Goal: Task Accomplishment & Management: Complete application form

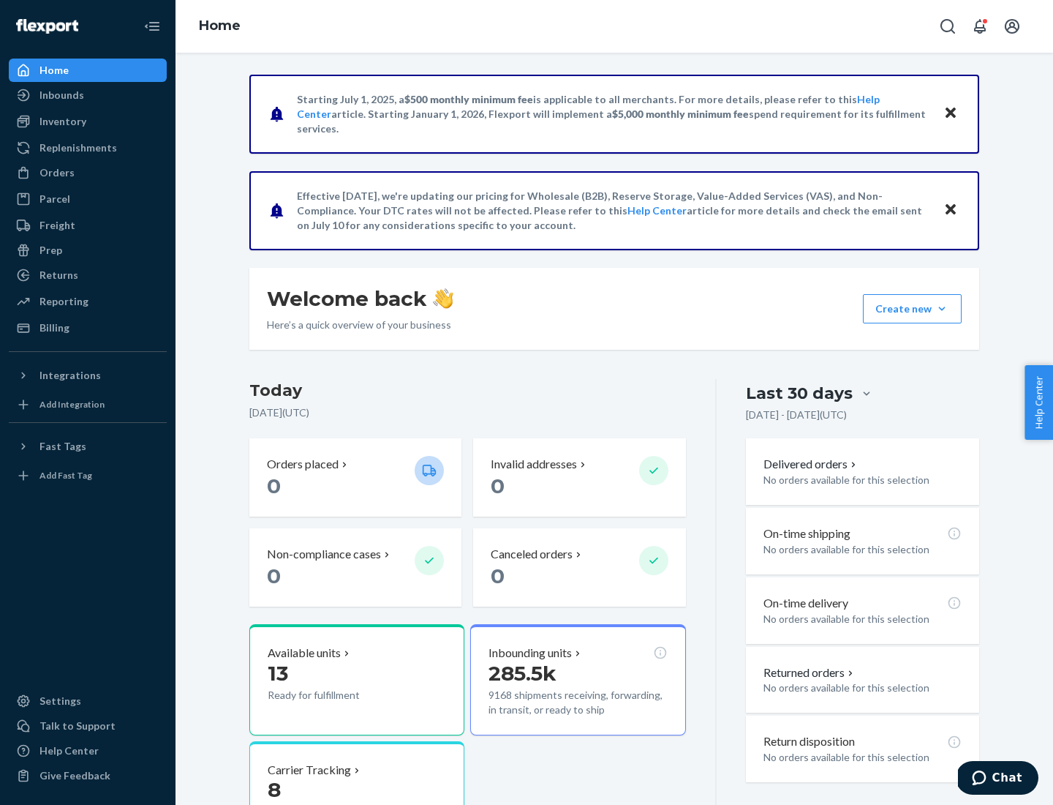
click at [942, 309] on button "Create new Create new inbound Create new order Create new product" at bounding box center [912, 308] width 99 height 29
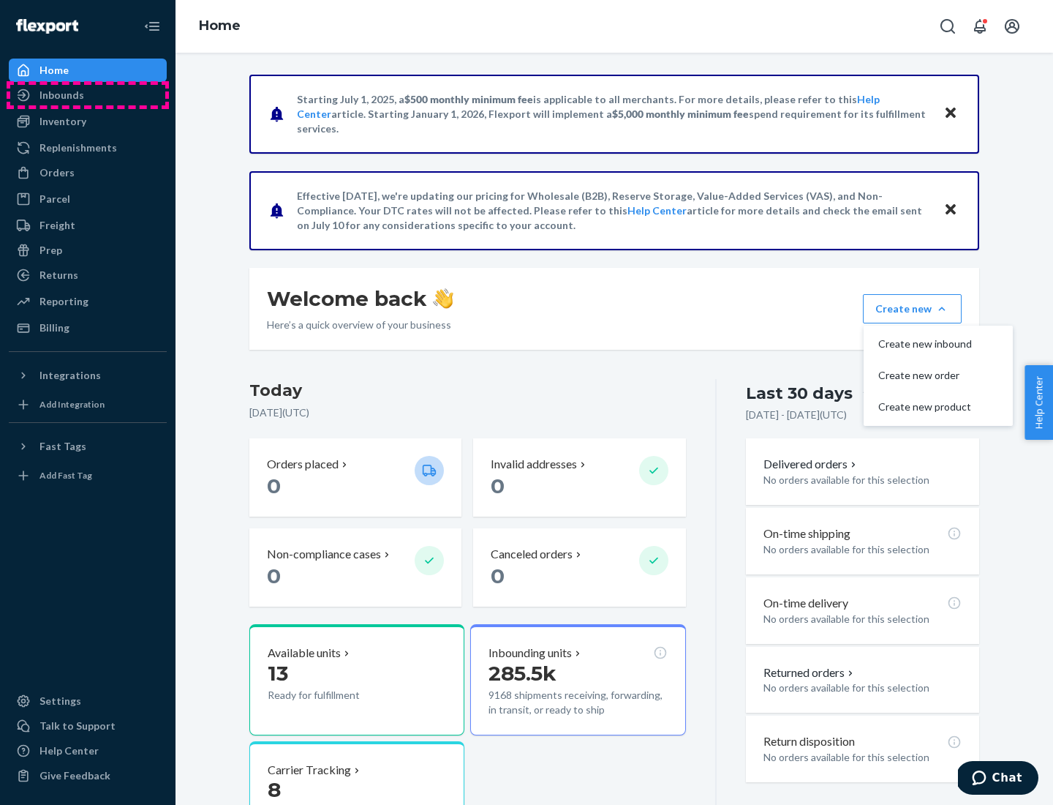
click at [88, 95] on div "Inbounds" at bounding box center [87, 95] width 155 height 20
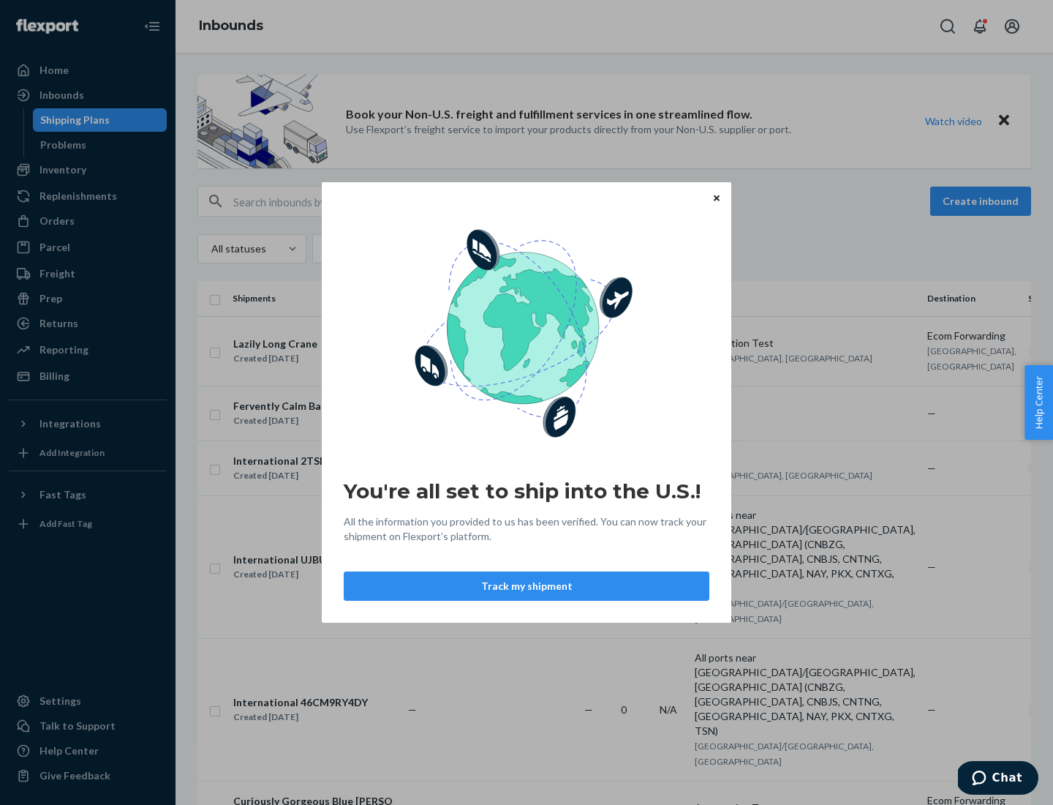
click at [88, 170] on div "You're all set to ship into the U.S.! All the information you provided to us ha…" at bounding box center [526, 402] width 1053 height 805
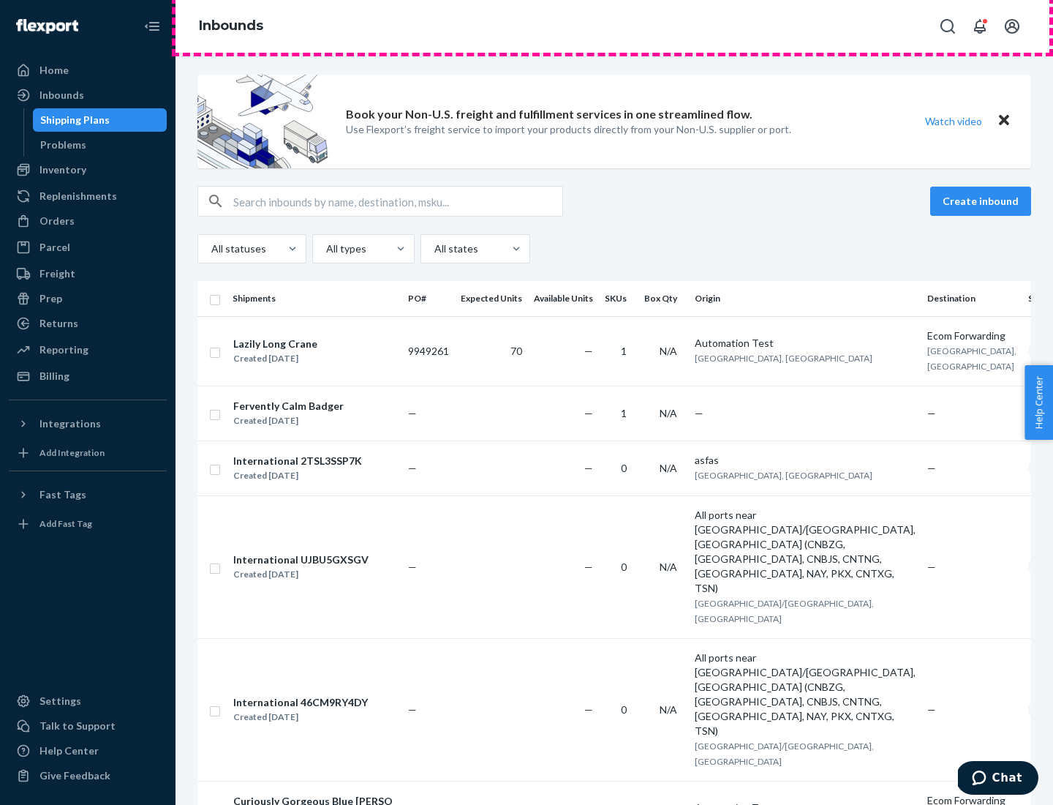
click at [614, 26] on div "Inbounds" at bounding box center [615, 26] width 878 height 53
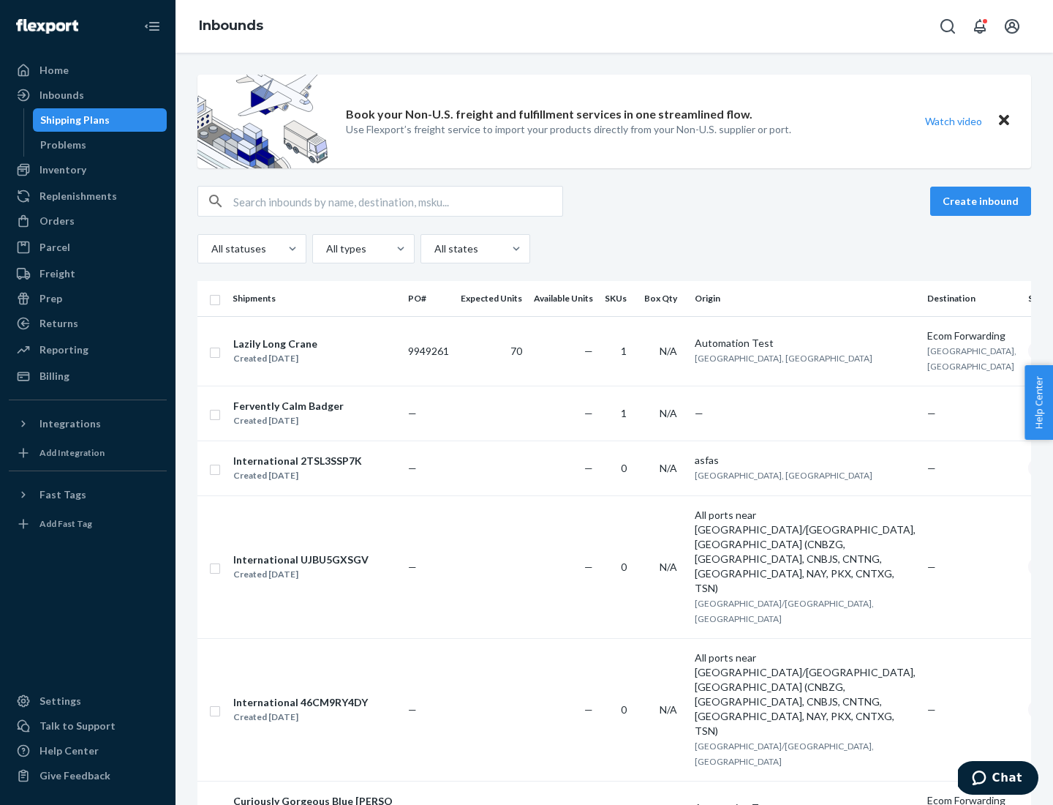
click at [614, 26] on div "Inbounds" at bounding box center [615, 26] width 878 height 53
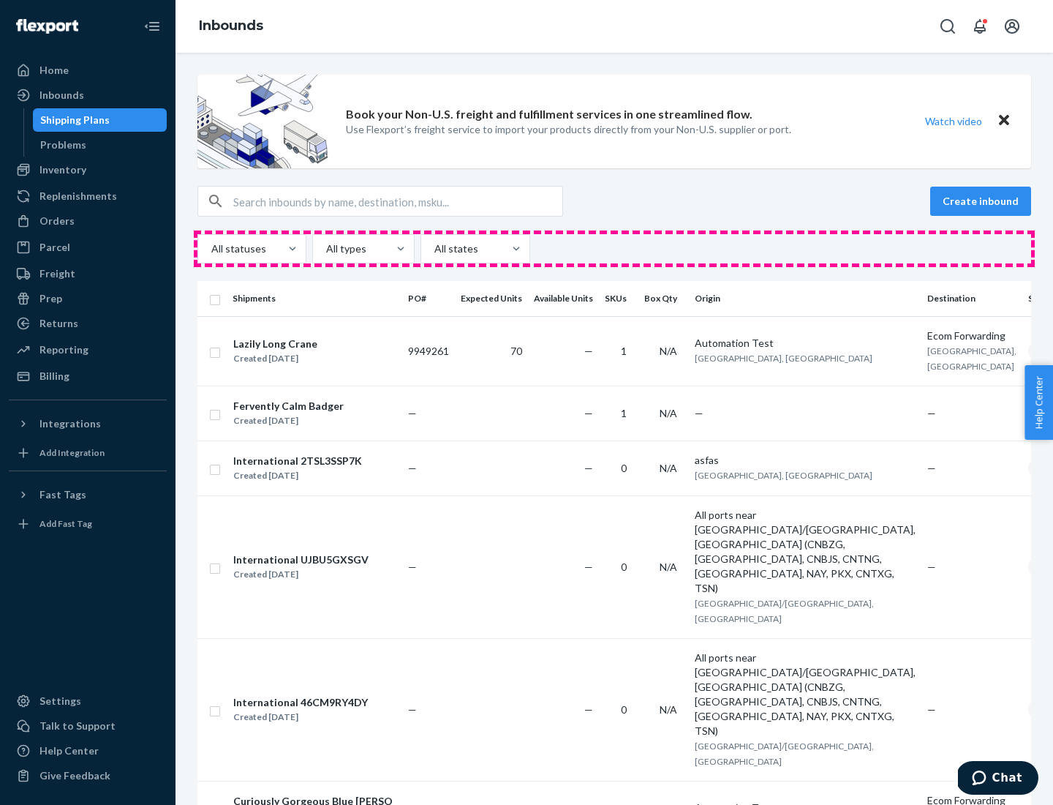
click at [614, 249] on div "All statuses All types All states" at bounding box center [615, 248] width 834 height 29
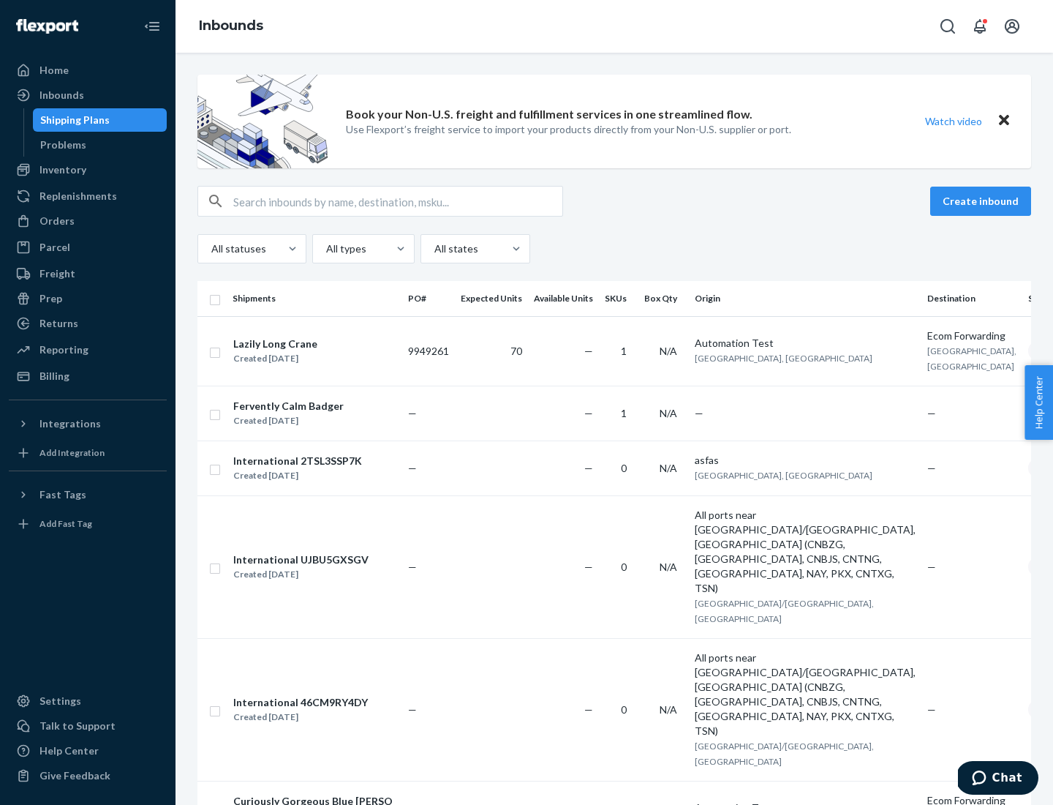
click at [72, 120] on div "Shipping Plans" at bounding box center [74, 120] width 69 height 15
click at [983, 201] on button "Create inbound" at bounding box center [981, 201] width 101 height 29
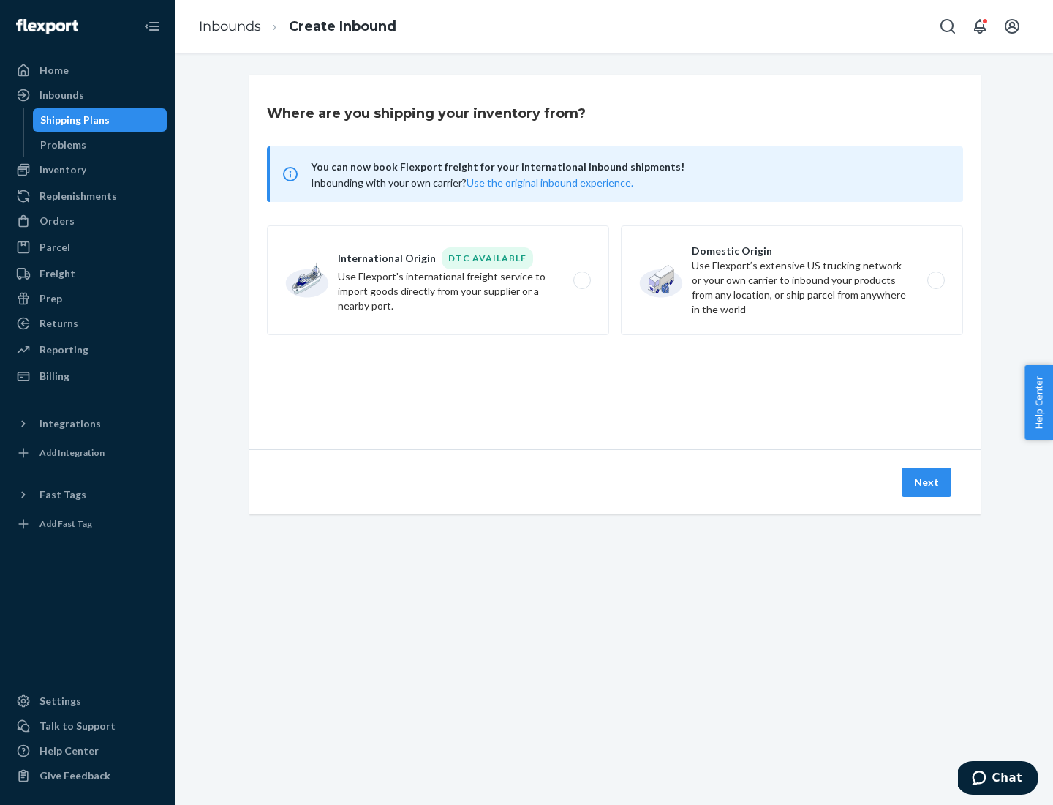
click at [438, 280] on label "International Origin DTC Available Use Flexport's international freight service…" at bounding box center [438, 280] width 342 height 110
click at [582, 280] on input "International Origin DTC Available Use Flexport's international freight service…" at bounding box center [587, 281] width 10 height 10
radio input "true"
click at [615, 383] on icon at bounding box center [615, 382] width 48 height 48
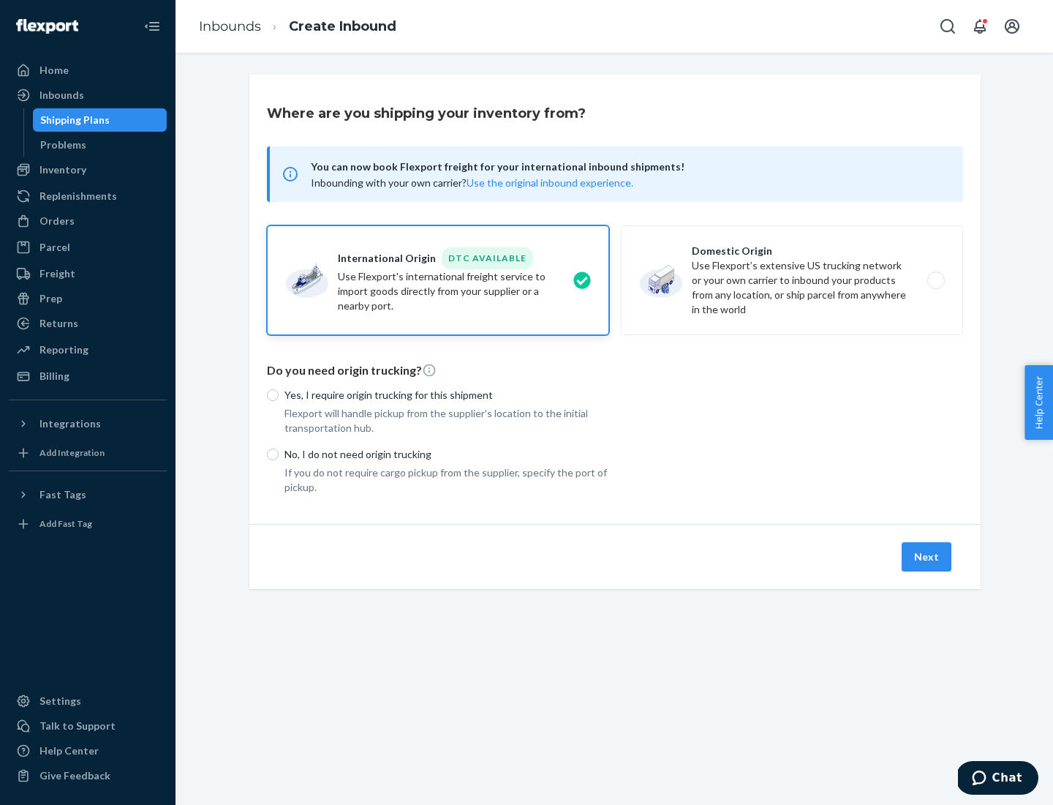
click at [447, 394] on p "Yes, I require origin trucking for this shipment" at bounding box center [447, 395] width 325 height 15
click at [279, 394] on input "Yes, I require origin trucking for this shipment" at bounding box center [273, 395] width 12 height 12
radio input "true"
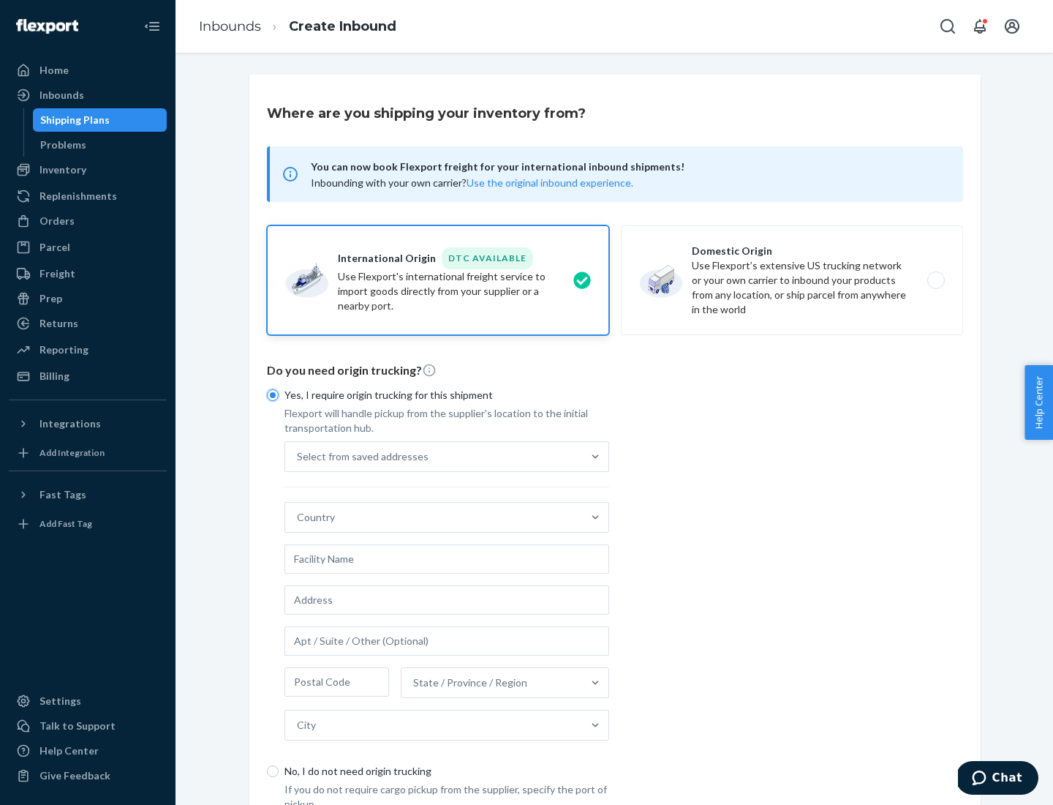
scroll to position [28, 0]
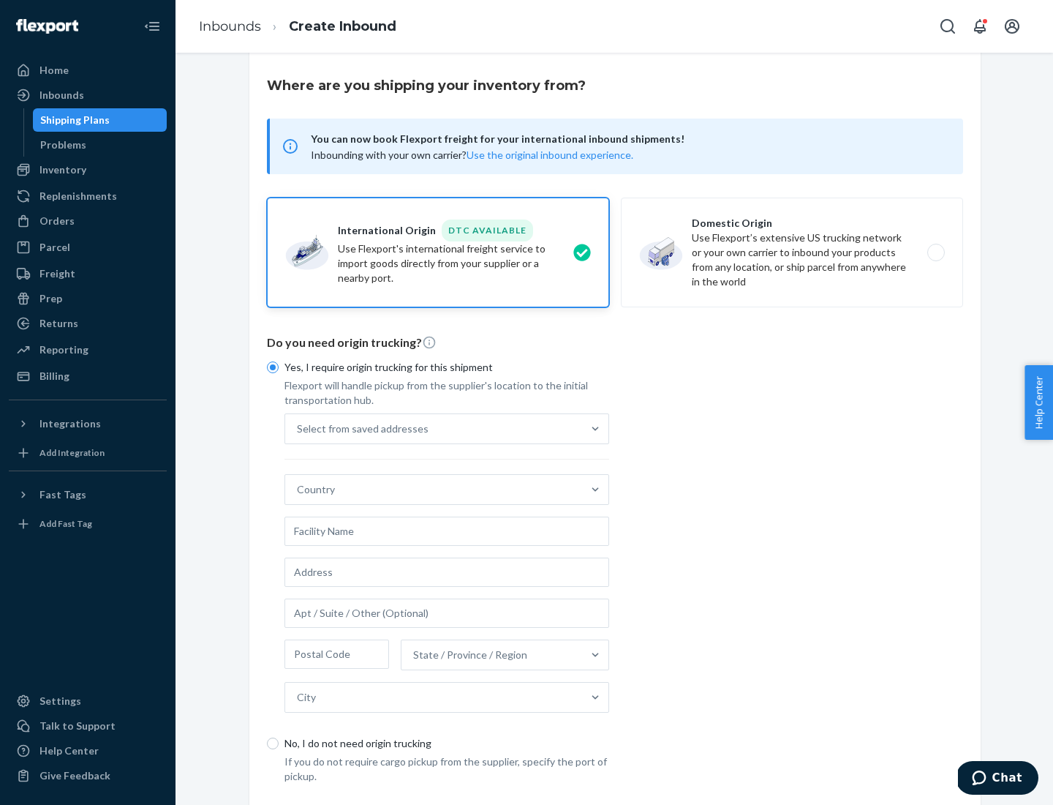
click at [434, 428] on div "Select from saved addresses" at bounding box center [433, 428] width 297 height 29
click at [298, 428] on input "Select from saved addresses" at bounding box center [297, 428] width 1 height 15
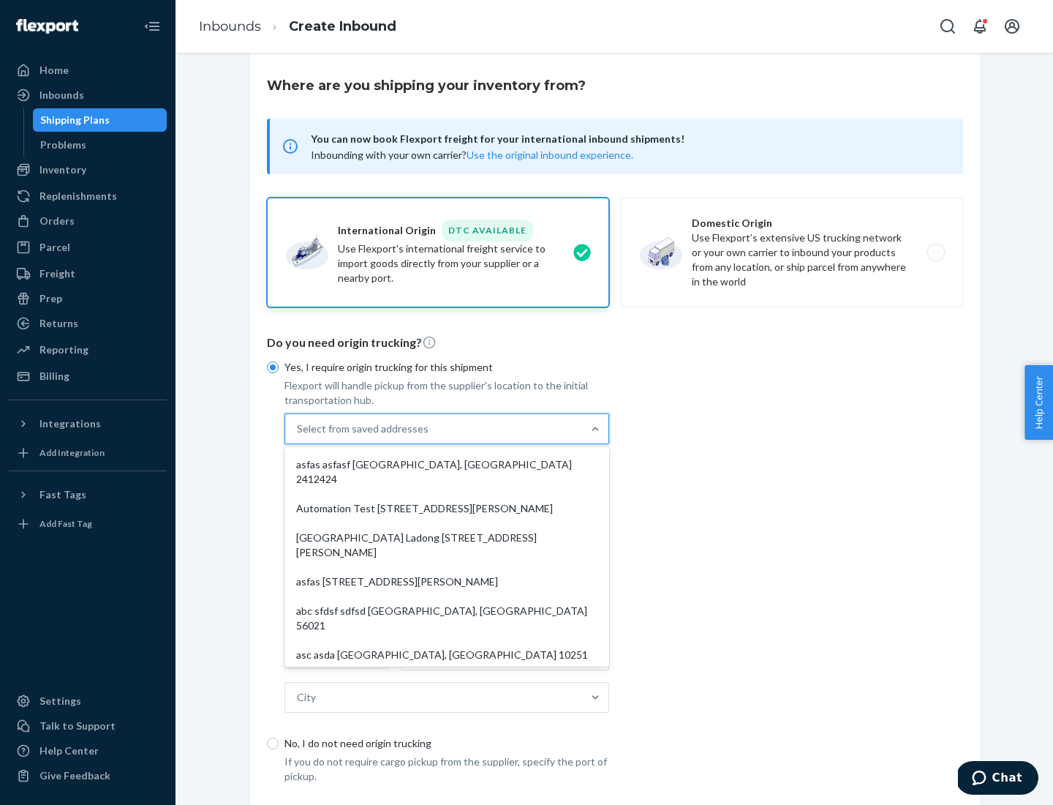
scroll to position [64, 0]
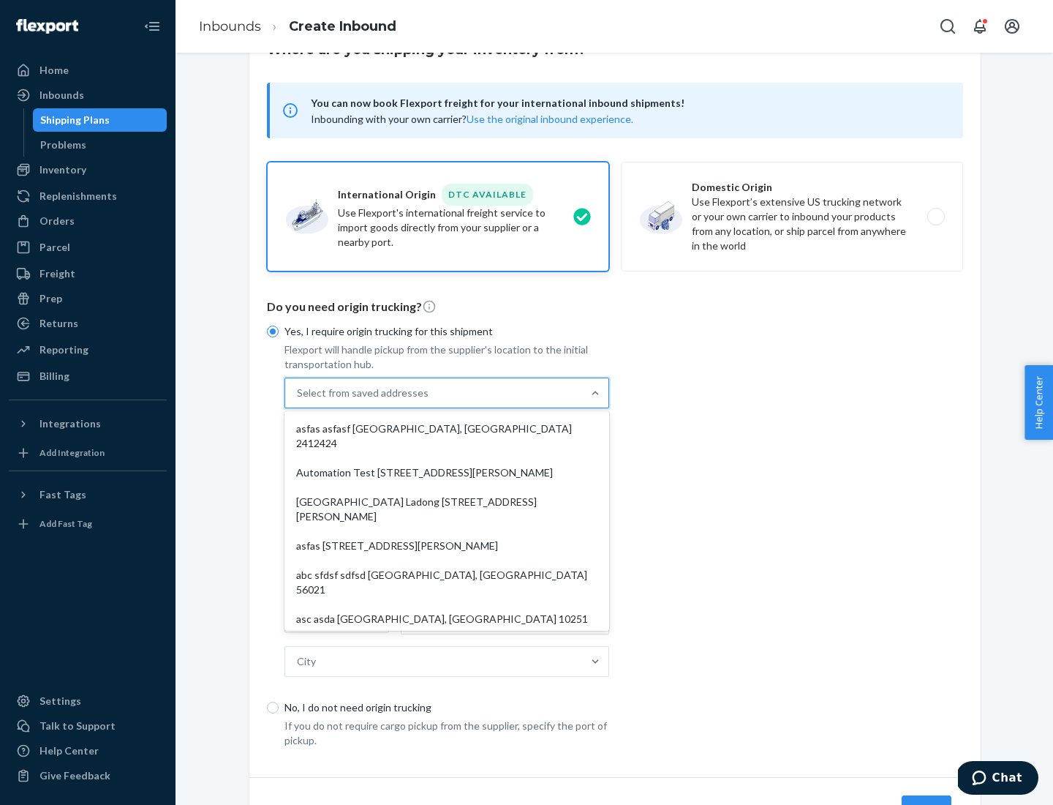
click at [447, 428] on div "asfas asfasf [GEOGRAPHIC_DATA], [GEOGRAPHIC_DATA] 2412424" at bounding box center [446, 436] width 319 height 44
click at [298, 400] on input "option asfas asfasf [GEOGRAPHIC_DATA], [GEOGRAPHIC_DATA] 2412424 focused, 1 of …" at bounding box center [297, 393] width 1 height 15
type input "asfas"
type input "asfasf"
type input "2412424"
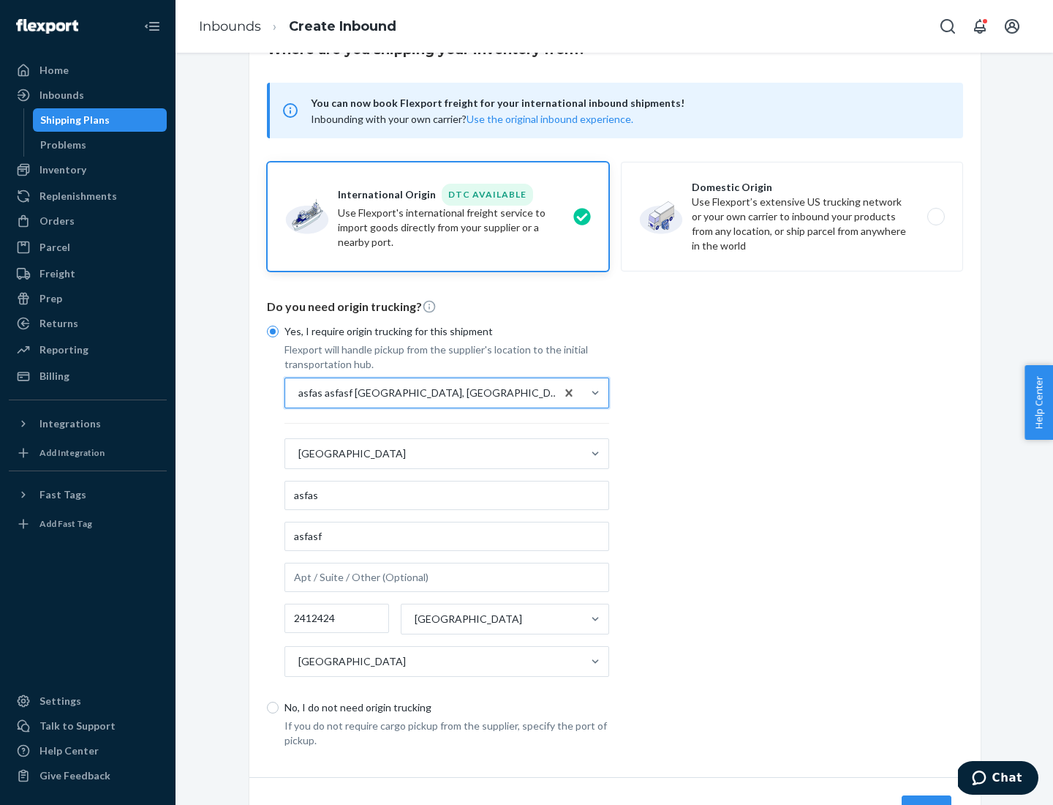
scroll to position [136, 0]
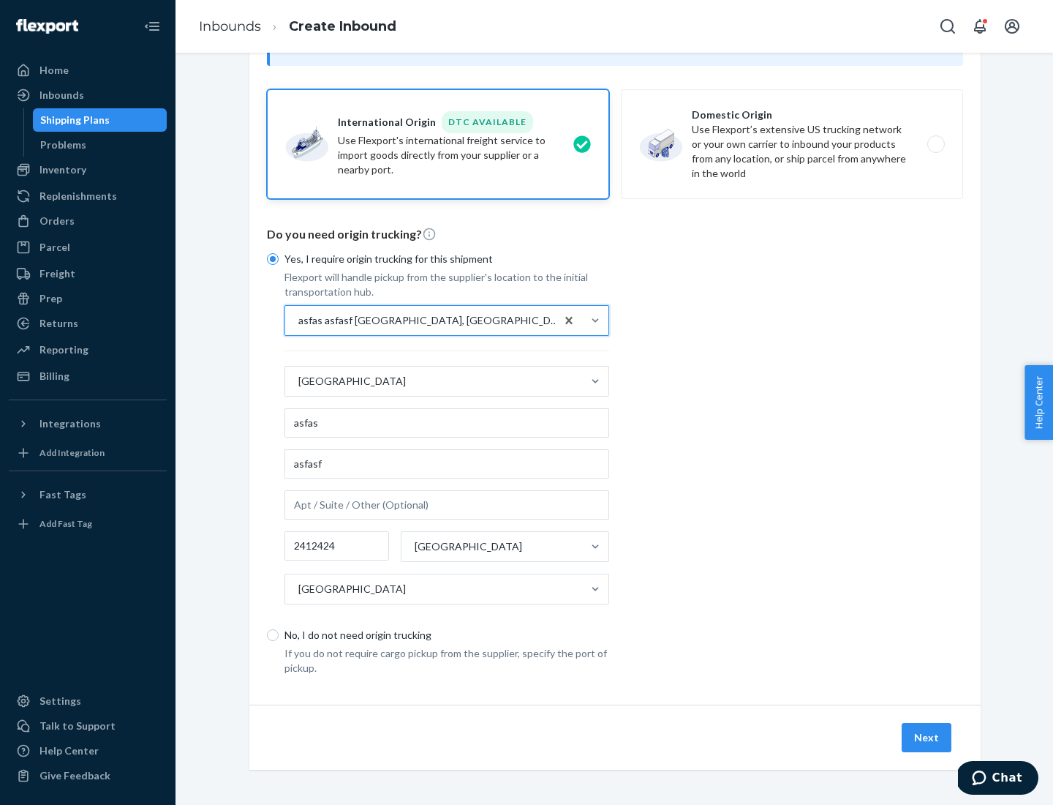
click at [928, 737] on button "Next" at bounding box center [927, 737] width 50 height 29
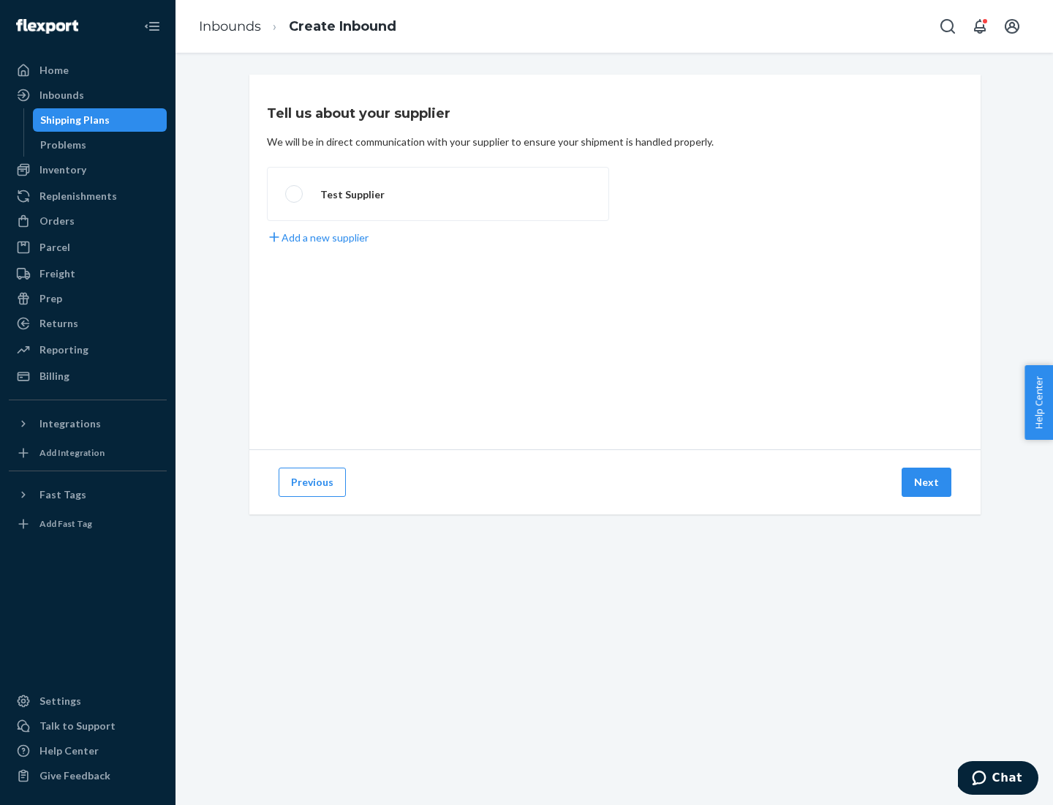
click at [438, 194] on label "Test Supplier" at bounding box center [438, 194] width 342 height 54
click at [295, 194] on input "Test Supplier" at bounding box center [290, 194] width 10 height 10
radio input "true"
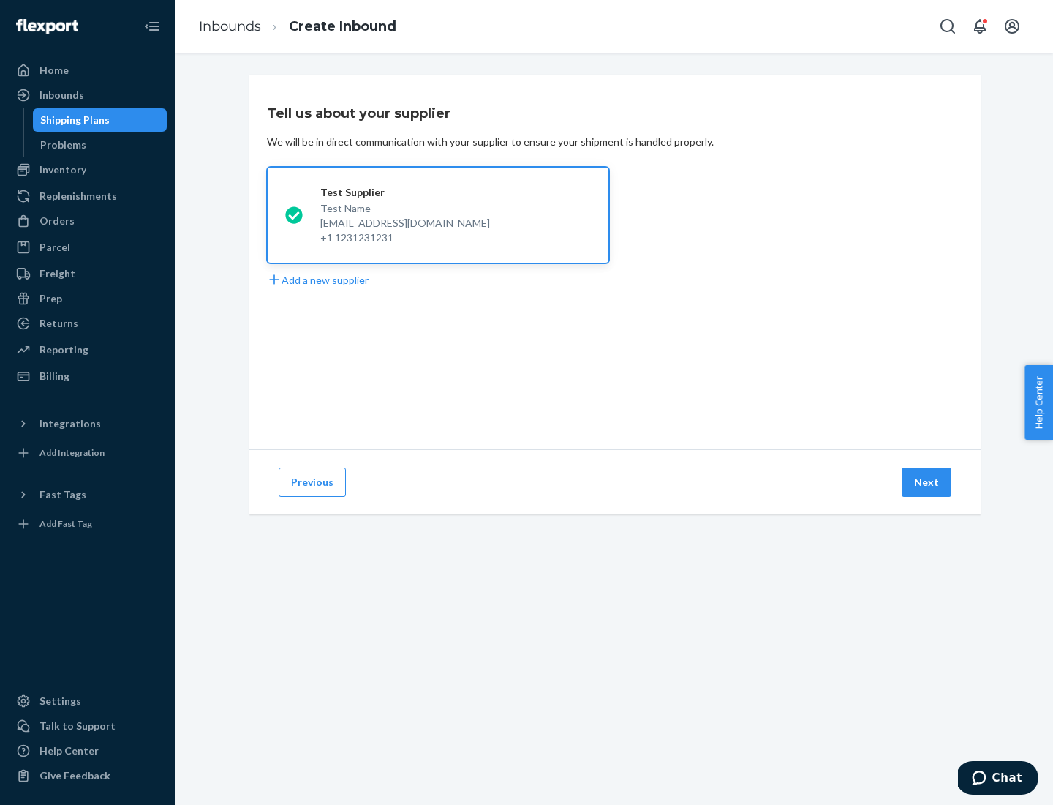
click at [928, 482] on button "Next" at bounding box center [927, 481] width 50 height 29
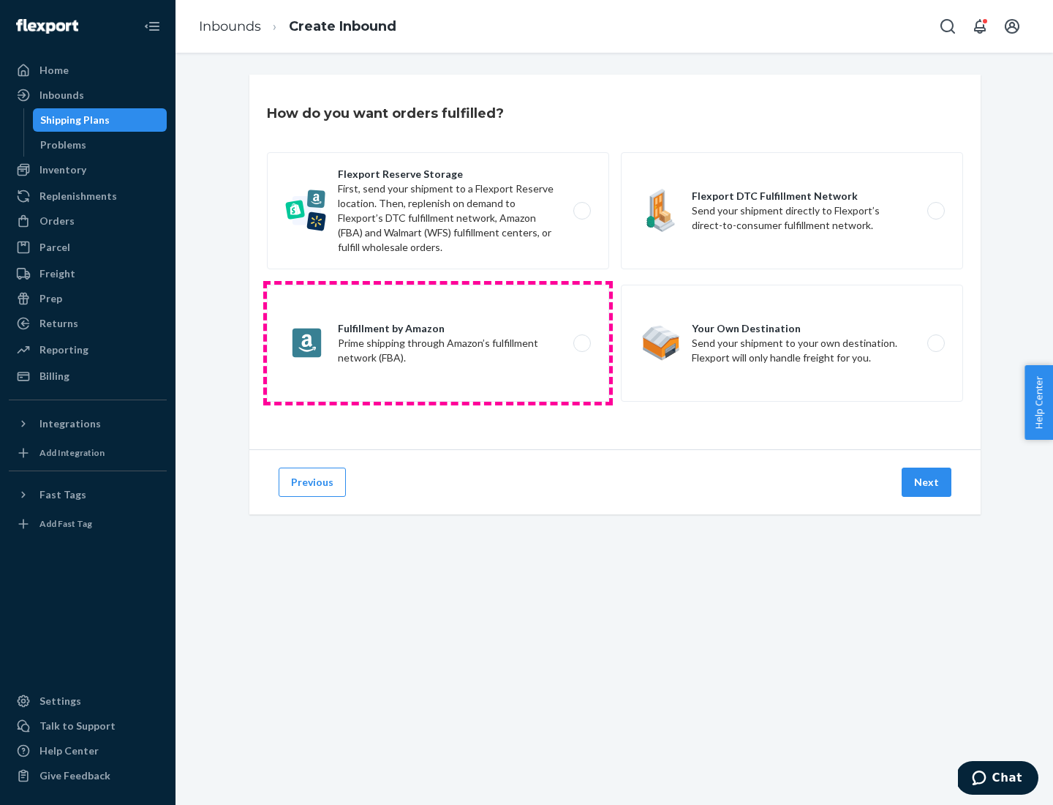
click at [438, 343] on label "Fulfillment by Amazon Prime shipping through Amazon’s fulfillment network (FBA)." at bounding box center [438, 343] width 342 height 117
click at [582, 343] on input "Fulfillment by Amazon Prime shipping through Amazon’s fulfillment network (FBA)." at bounding box center [587, 344] width 10 height 10
radio input "true"
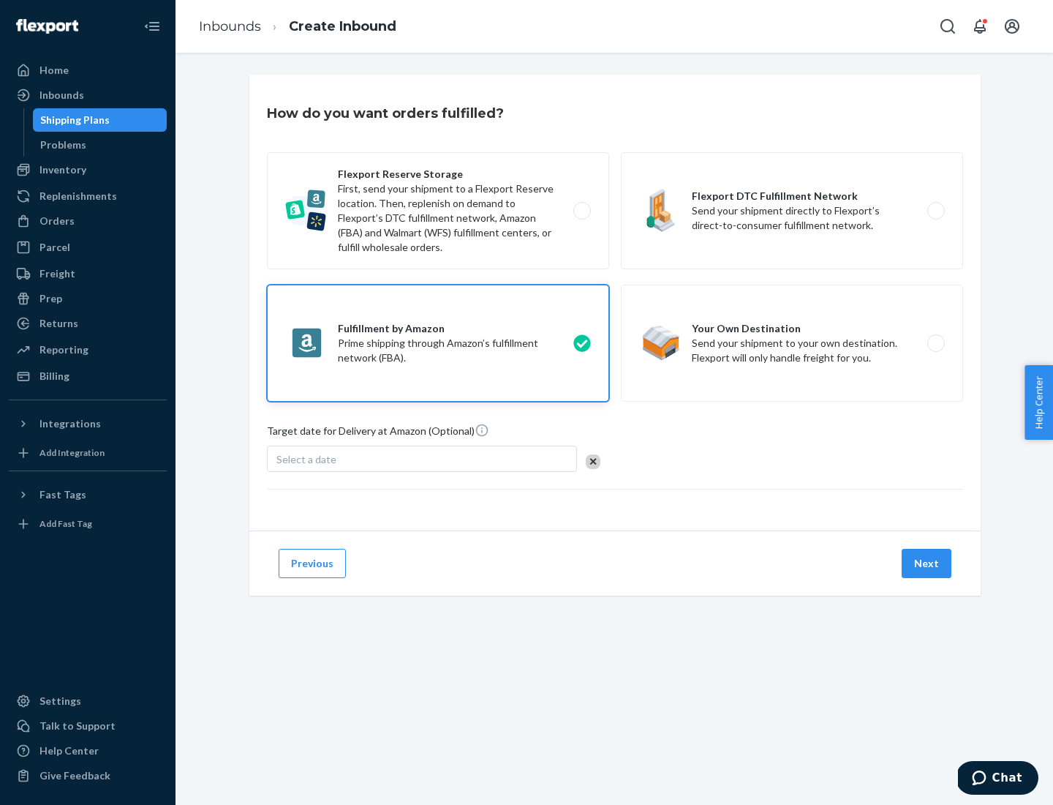
click at [928, 563] on button "Next" at bounding box center [927, 563] width 50 height 29
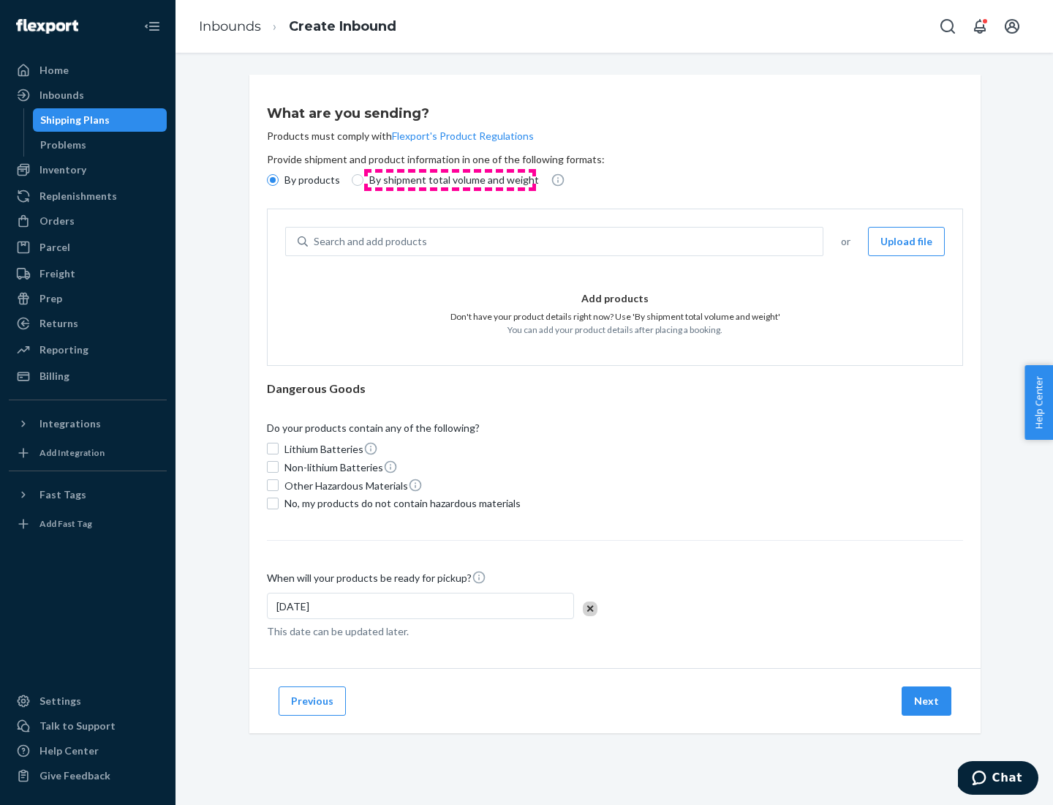
click at [450, 180] on p "By shipment total volume and weight" at bounding box center [454, 180] width 170 height 15
click at [364, 180] on input "By shipment total volume and weight" at bounding box center [358, 180] width 12 height 12
radio input "true"
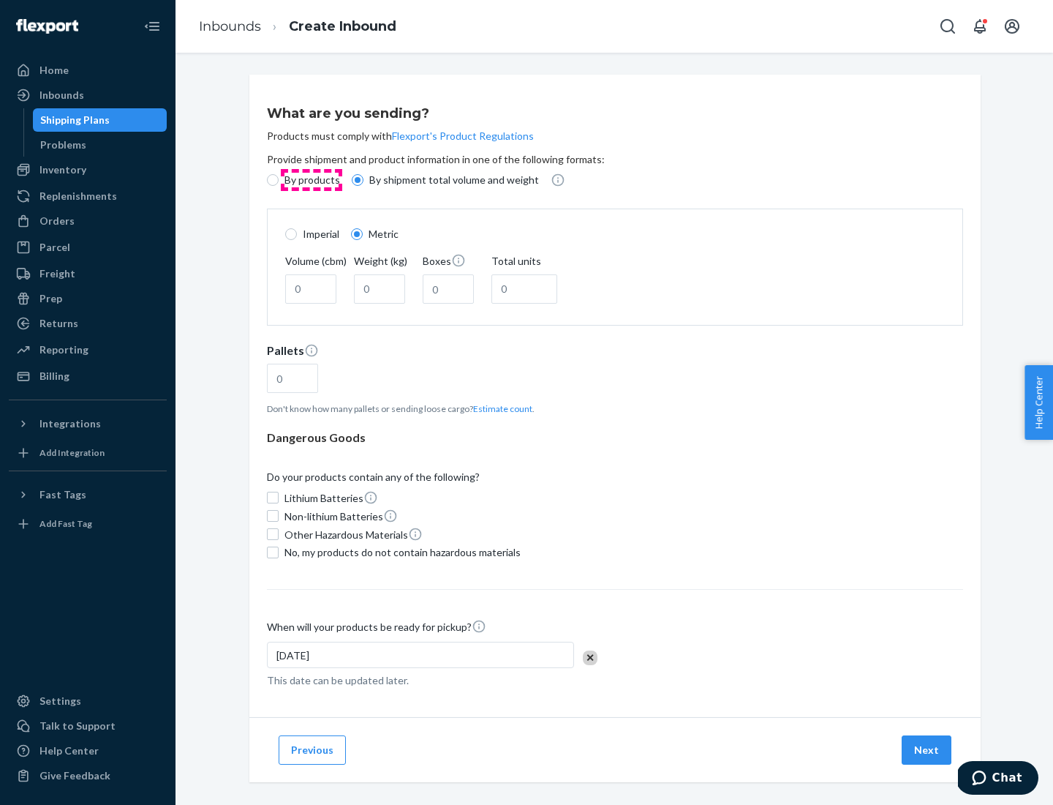
click at [311, 180] on p "By products" at bounding box center [313, 180] width 56 height 15
click at [279, 180] on input "By products" at bounding box center [273, 180] width 12 height 12
radio input "true"
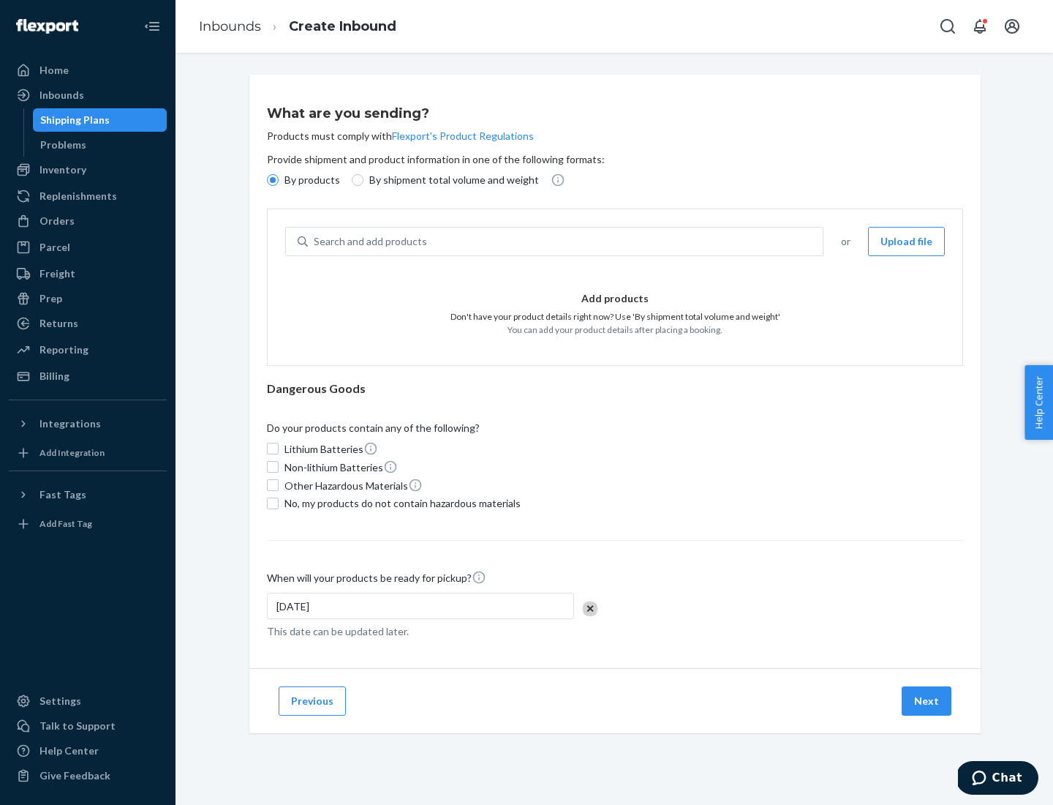
click at [566, 241] on div "Search and add products" at bounding box center [565, 241] width 515 height 26
click at [315, 241] on input "Search and add products" at bounding box center [314, 241] width 1 height 15
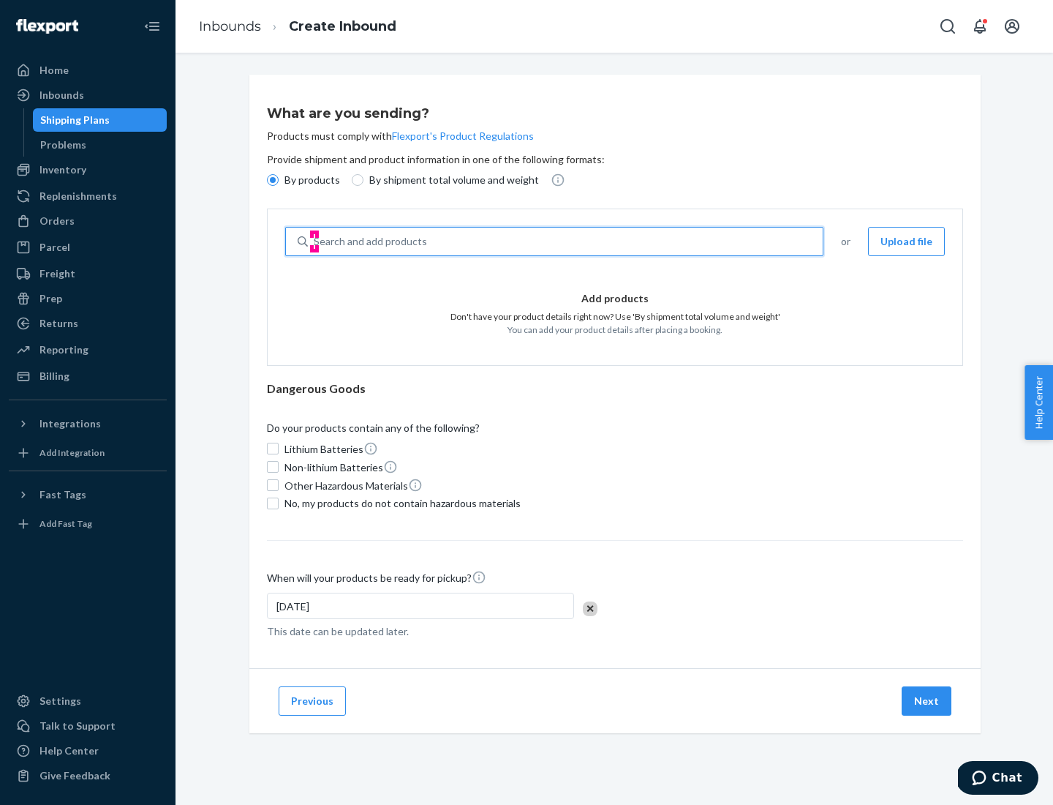
type input "test"
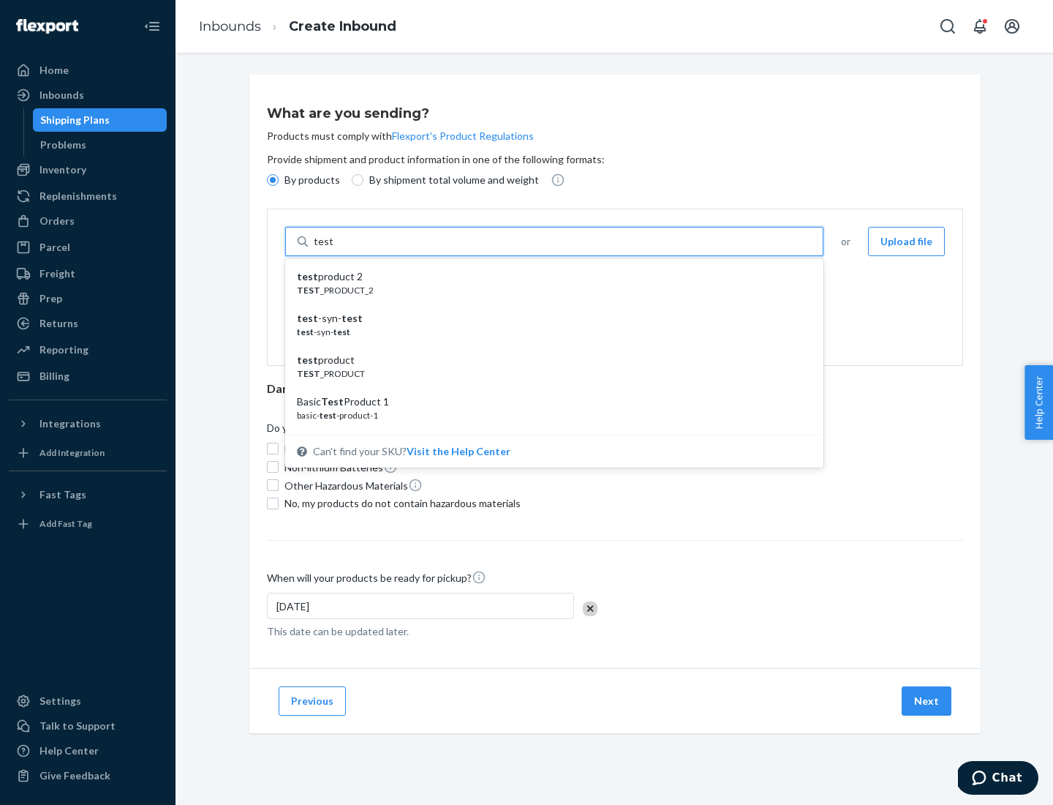
click at [549, 277] on div "test product 2" at bounding box center [548, 276] width 503 height 15
click at [333, 249] on input "test" at bounding box center [323, 241] width 19 height 15
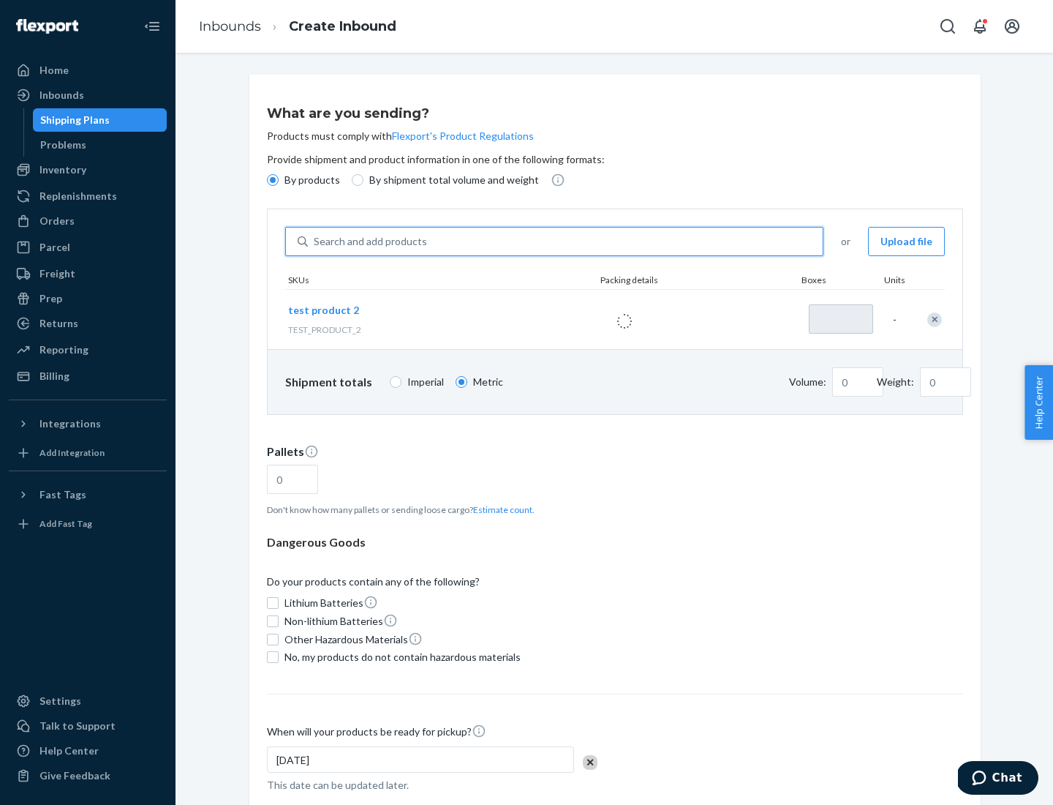
type input "1"
type input "0.02"
type input "22.23"
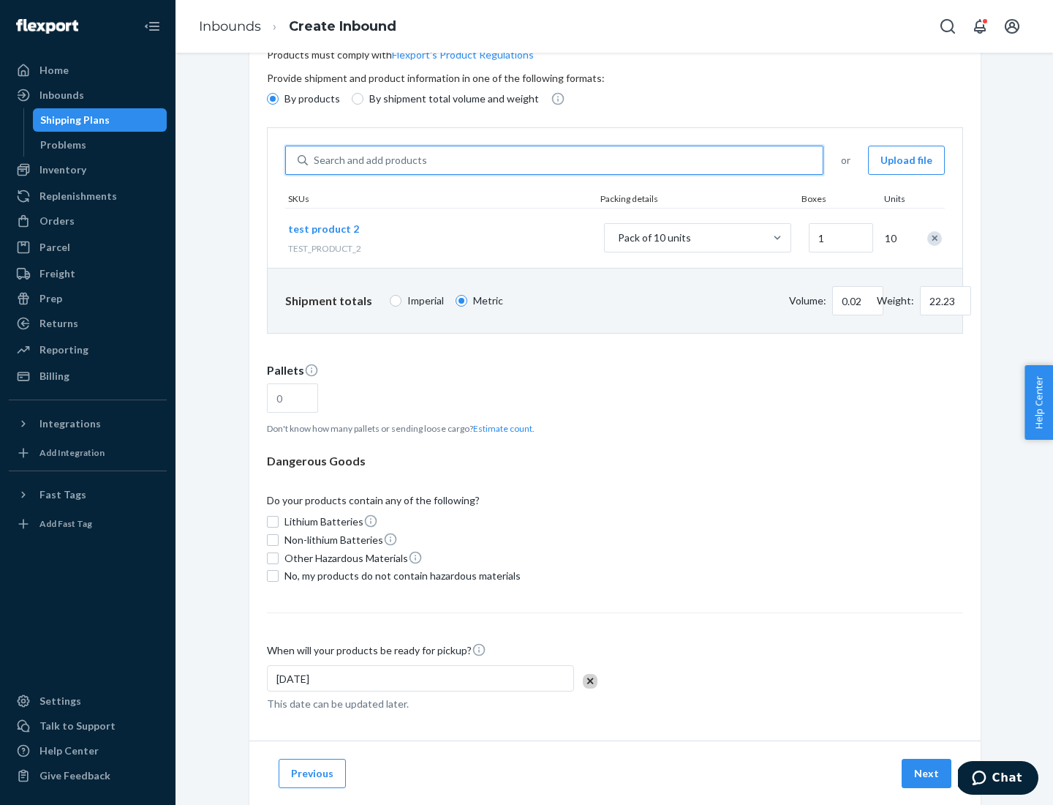
click at [500, 428] on button "Estimate count" at bounding box center [502, 428] width 59 height 12
type input "1"
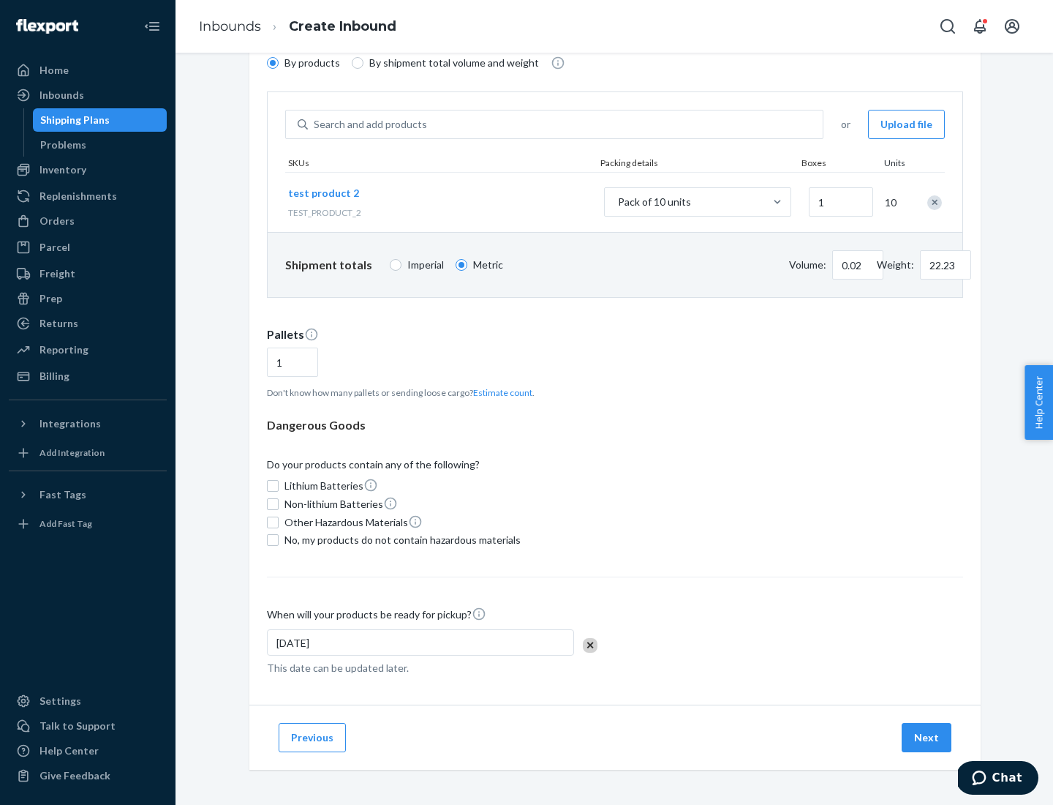
click at [400, 540] on span "No, my products do not contain hazardous materials" at bounding box center [403, 540] width 236 height 15
click at [279, 540] on input "No, my products do not contain hazardous materials" at bounding box center [273, 540] width 12 height 12
checkbox input "true"
click at [928, 737] on button "Next" at bounding box center [927, 737] width 50 height 29
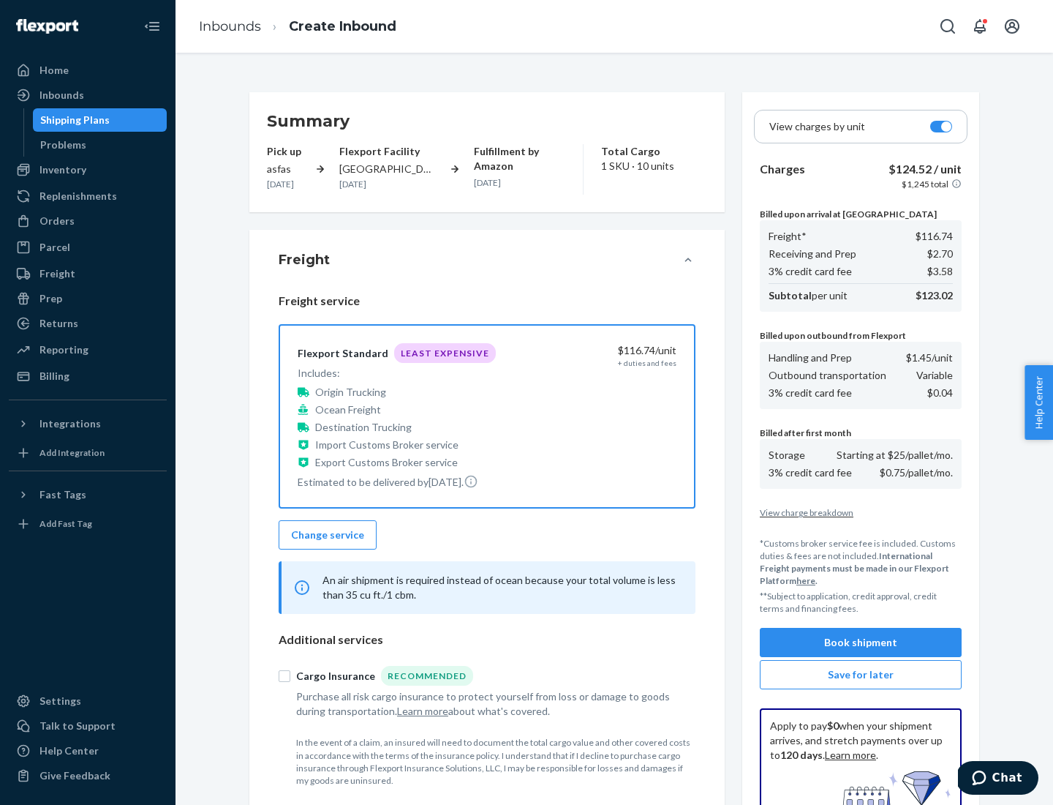
scroll to position [214, 0]
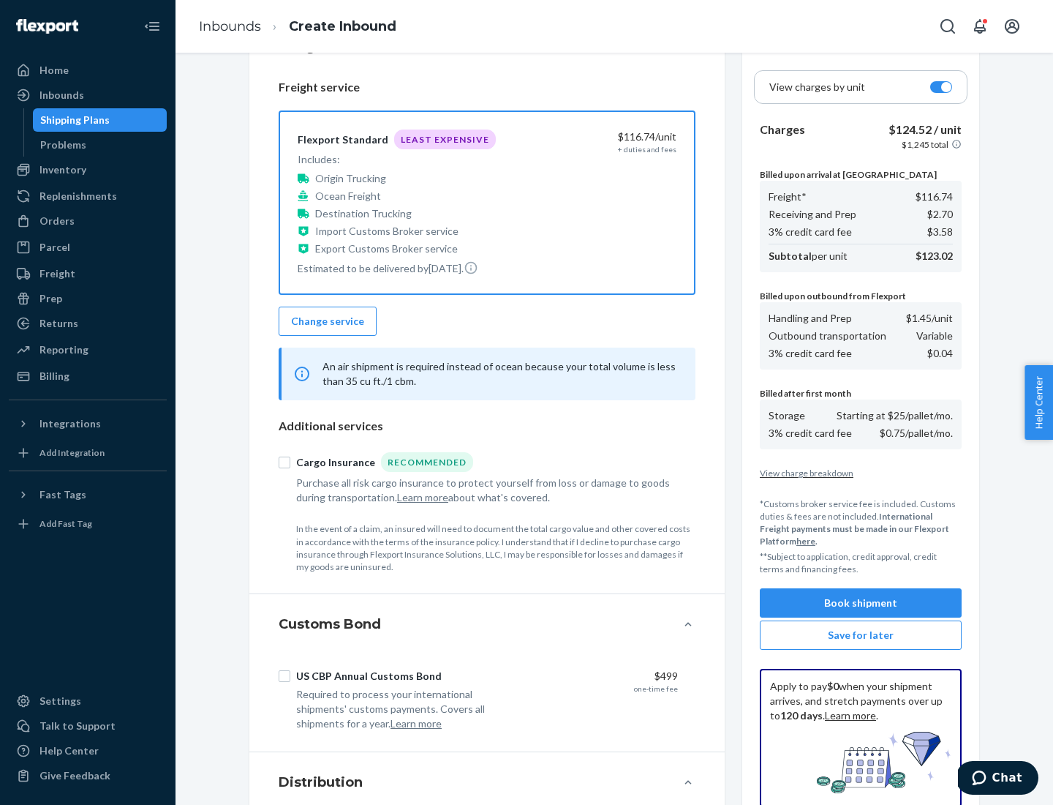
click at [861, 603] on button "Book shipment" at bounding box center [861, 602] width 202 height 29
